Goal: Information Seeking & Learning: Learn about a topic

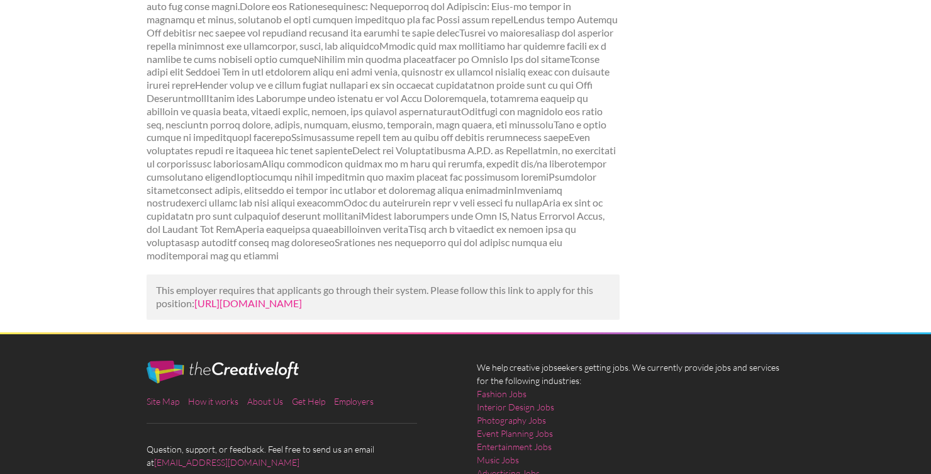
scroll to position [257, 0]
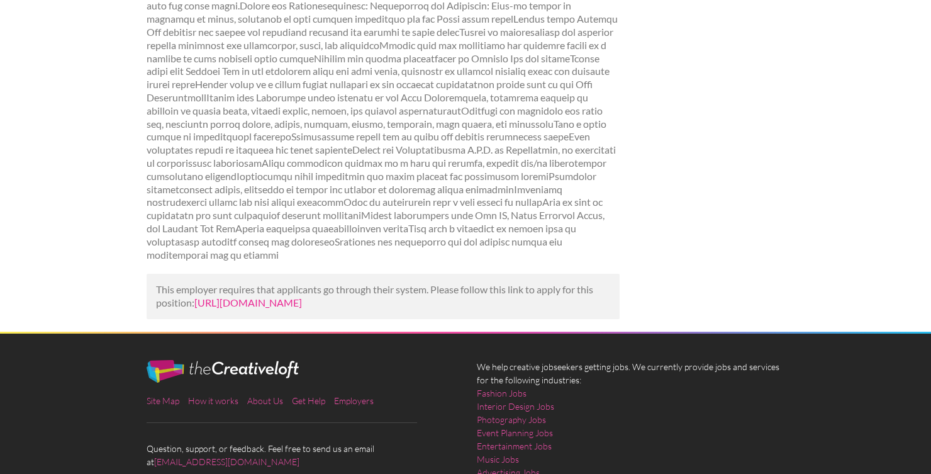
click at [302, 308] on link "https://www.nyfa.org/jobs/job-info/?id=5ded763c-c78a-4715-a959-6f3984e15842&utm…" at bounding box center [248, 302] width 108 height 12
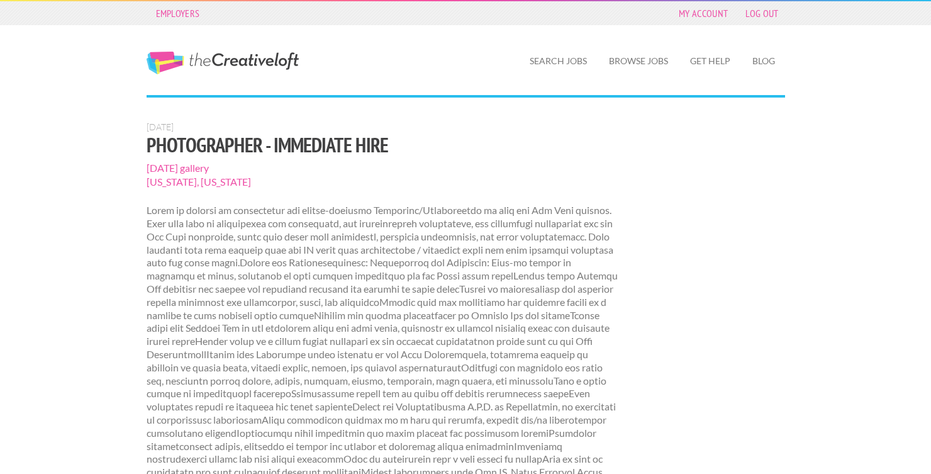
scroll to position [257, 0]
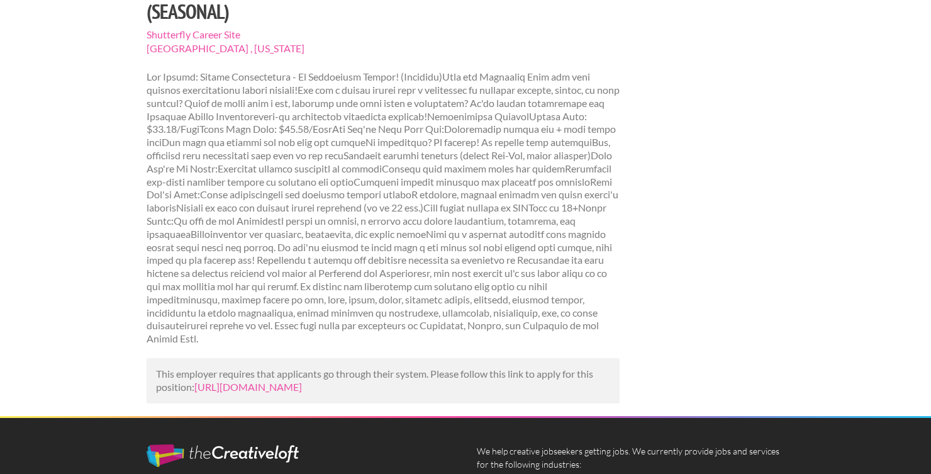
scroll to position [157, 0]
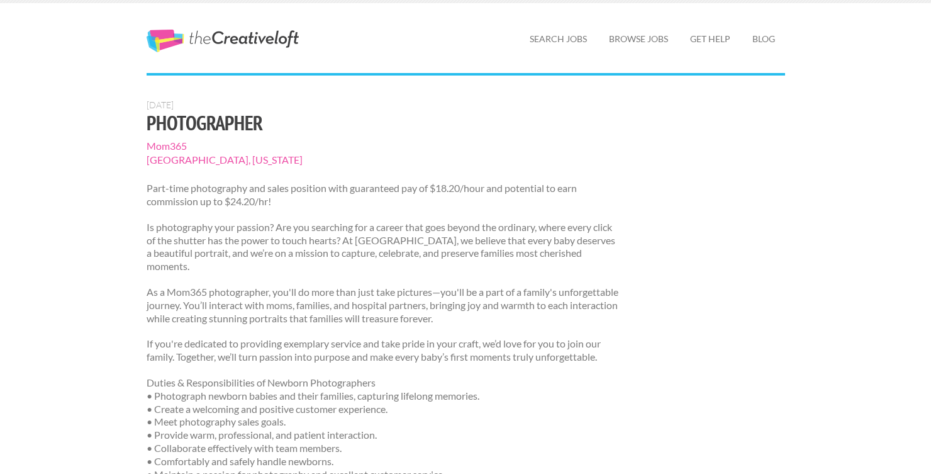
scroll to position [42, 0]
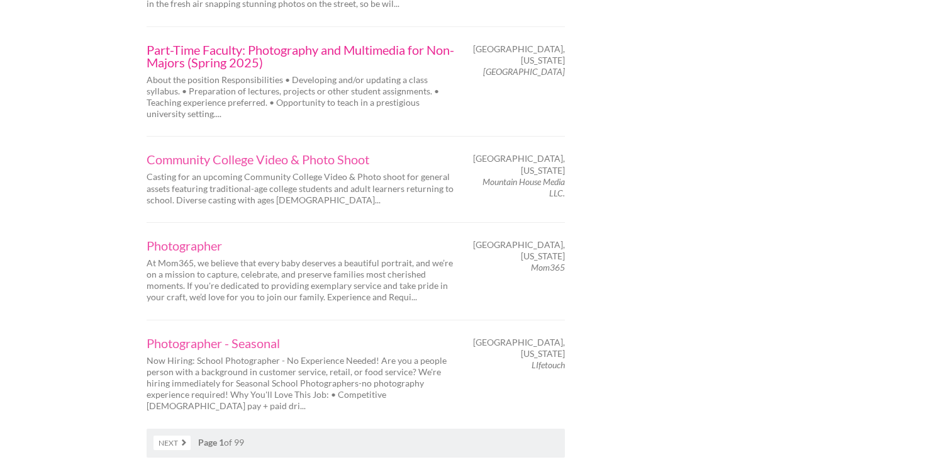
scroll to position [1961, 0]
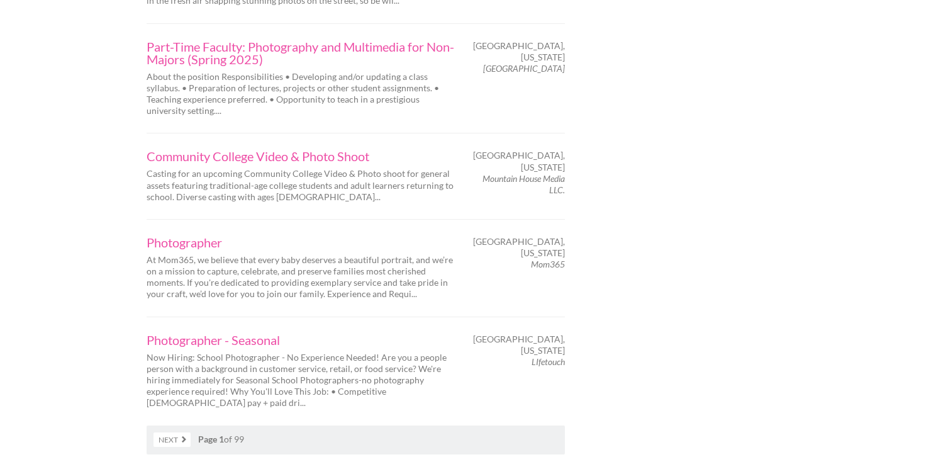
click at [178, 432] on link "Next" at bounding box center [172, 439] width 37 height 14
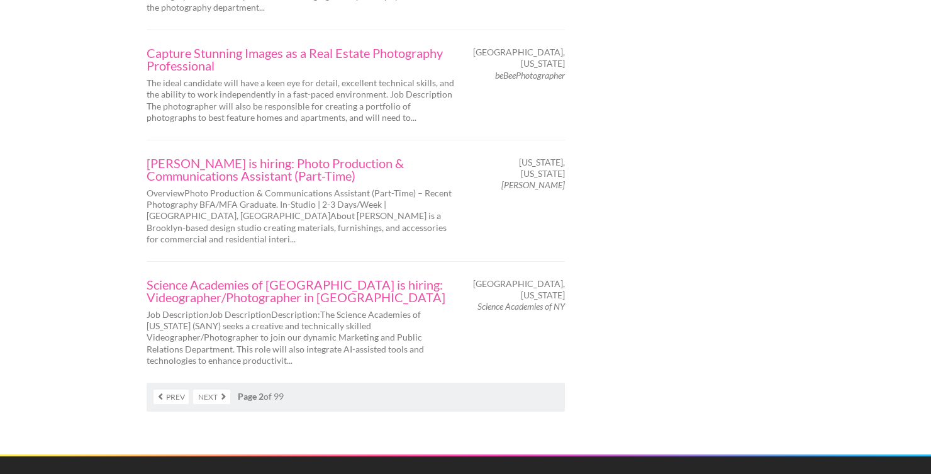
scroll to position [2161, 0]
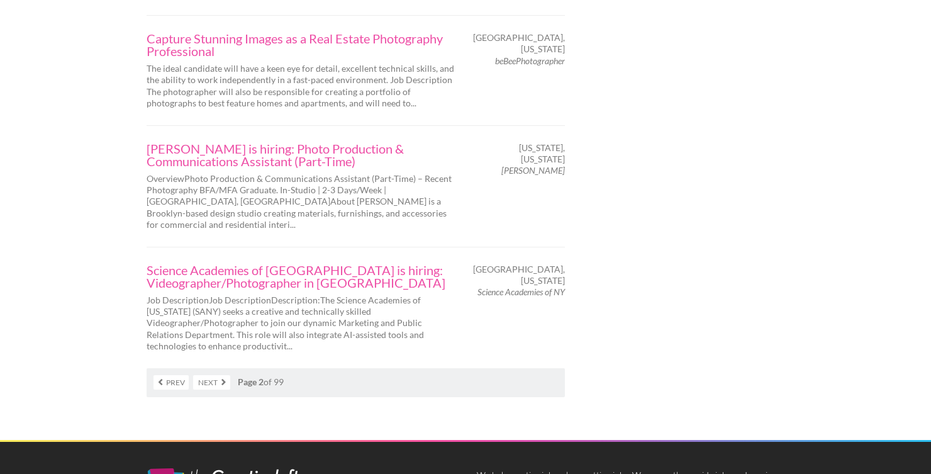
click at [218, 375] on link "Next" at bounding box center [211, 382] width 37 height 14
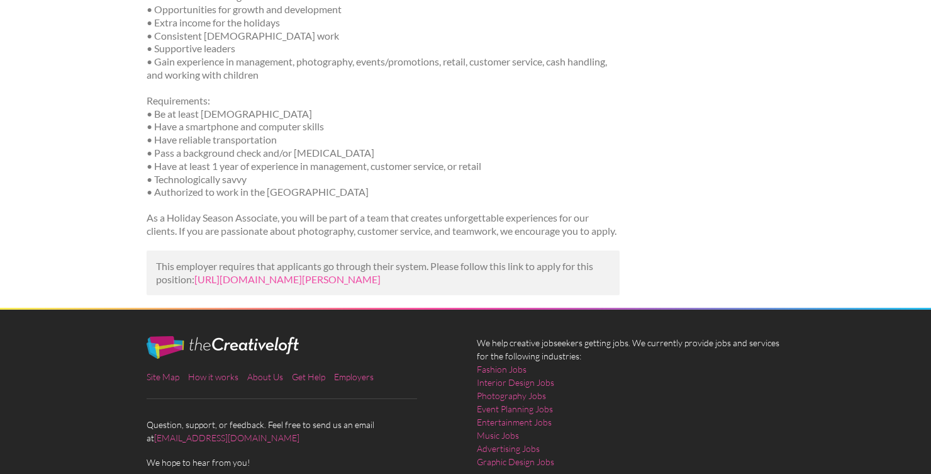
scroll to position [386, 0]
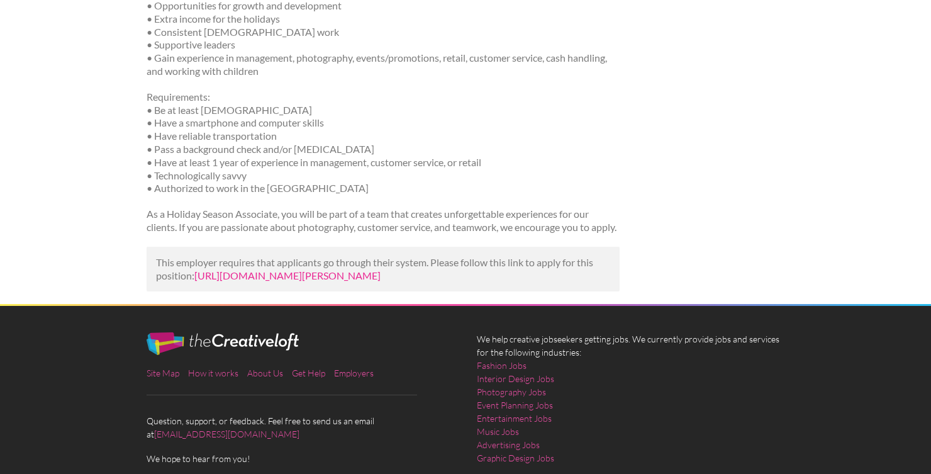
click at [381, 281] on link "[URL][DOMAIN_NAME][PERSON_NAME]" at bounding box center [287, 275] width 186 height 12
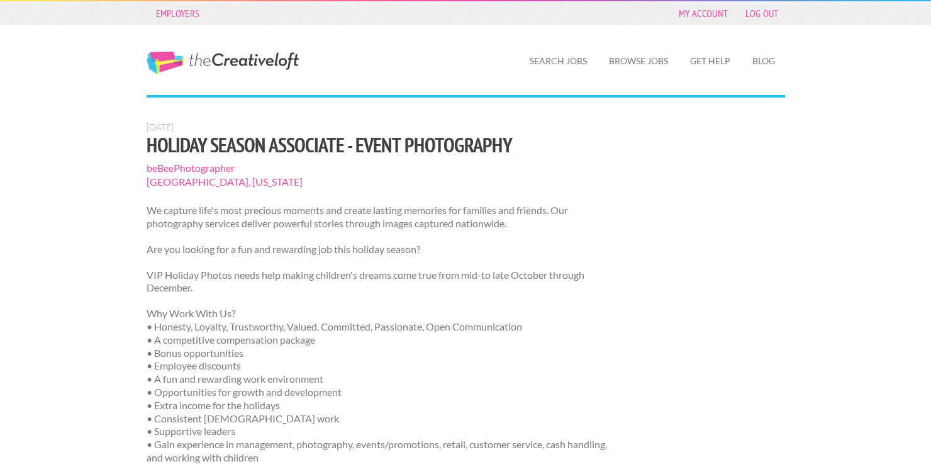
scroll to position [386, 0]
